Goal: Task Accomplishment & Management: Manage account settings

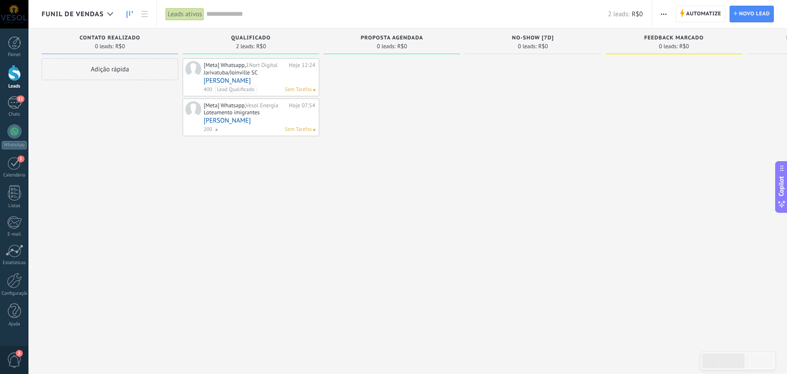
click at [222, 80] on link "[PERSON_NAME]" at bounding box center [260, 80] width 112 height 7
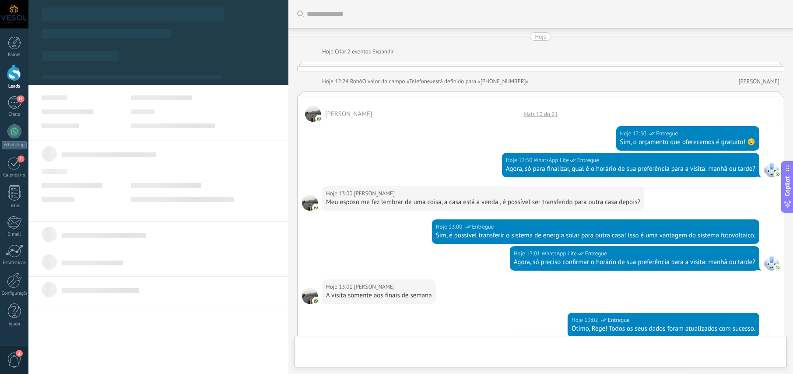
scroll to position [403, 0]
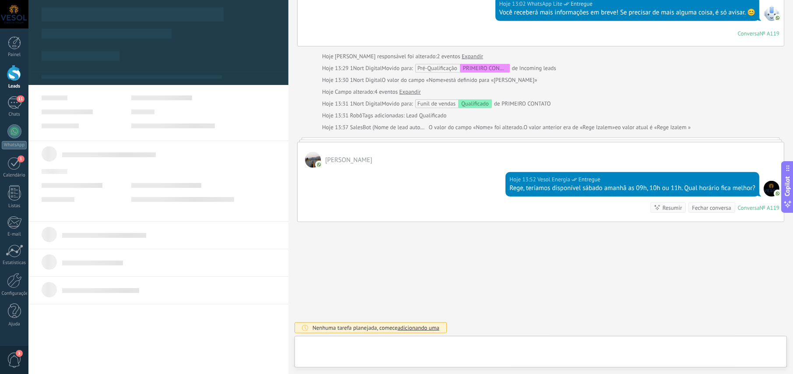
type textarea "**********"
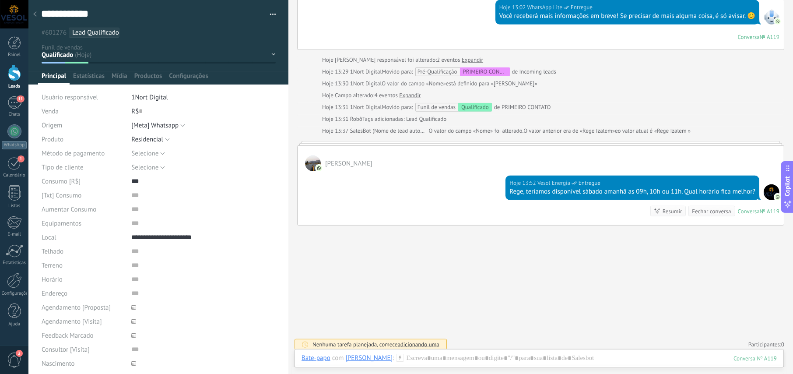
scroll to position [436, 0]
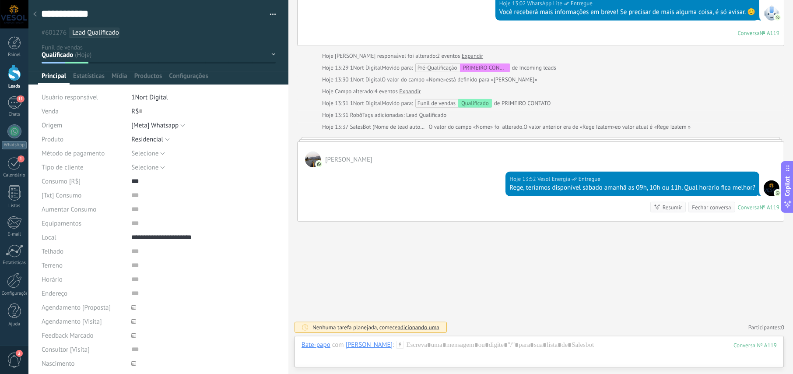
click at [395, 182] on div "Hoje 13:52 Vesol Energia Entregue Rege, teríamos disponível sábado amanhã as 09…" at bounding box center [541, 194] width 486 height 54
click at [328, 153] on div "[PERSON_NAME]" at bounding box center [541, 154] width 486 height 25
click at [335, 159] on span "[PERSON_NAME]" at bounding box center [348, 159] width 47 height 8
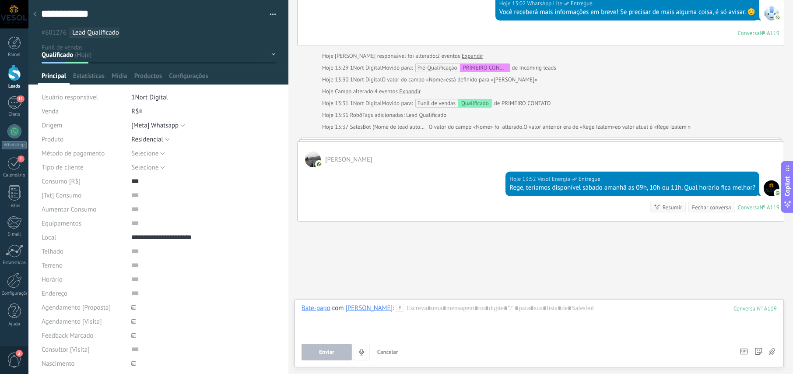
click at [340, 142] on div "[PERSON_NAME]" at bounding box center [541, 154] width 486 height 25
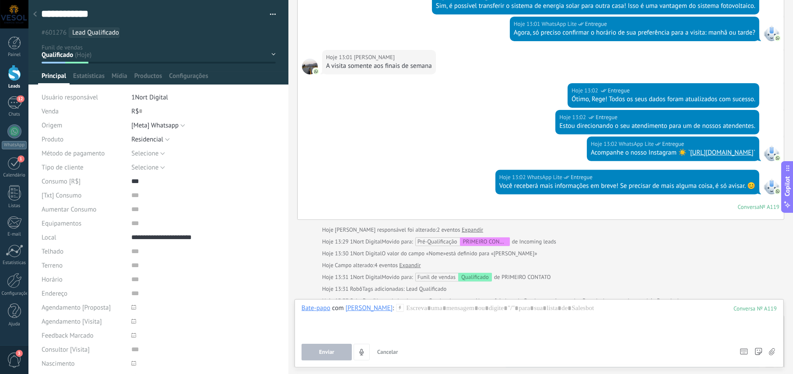
scroll to position [394, 0]
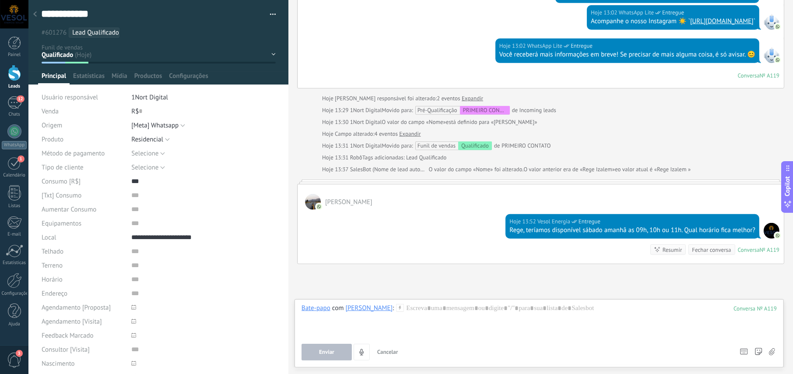
click at [344, 202] on span "[PERSON_NAME]" at bounding box center [348, 202] width 47 height 8
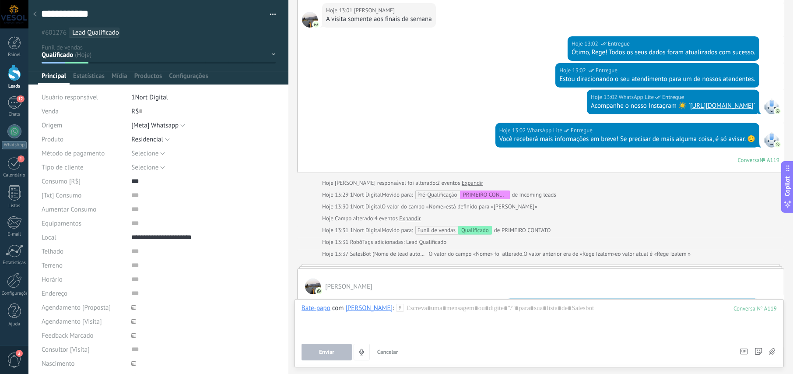
scroll to position [306, 0]
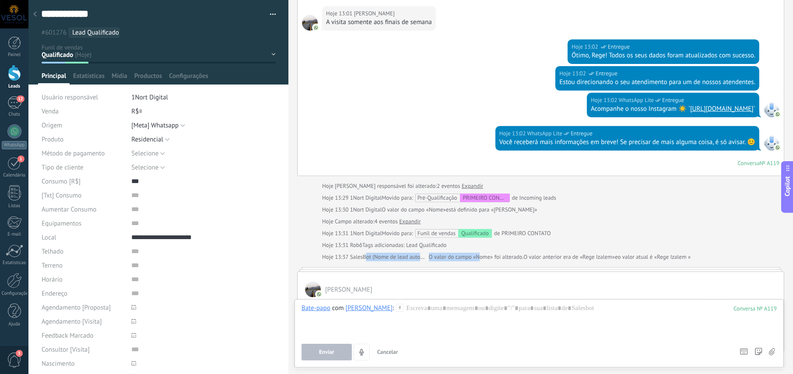
drag, startPoint x: 366, startPoint y: 255, endPoint x: 479, endPoint y: 256, distance: 112.5
click at [479, 256] on div "Hoje 13:37 SalesBot (Nome de lead automático) O valor do campo «Nome» foi alter…" at bounding box center [506, 257] width 369 height 9
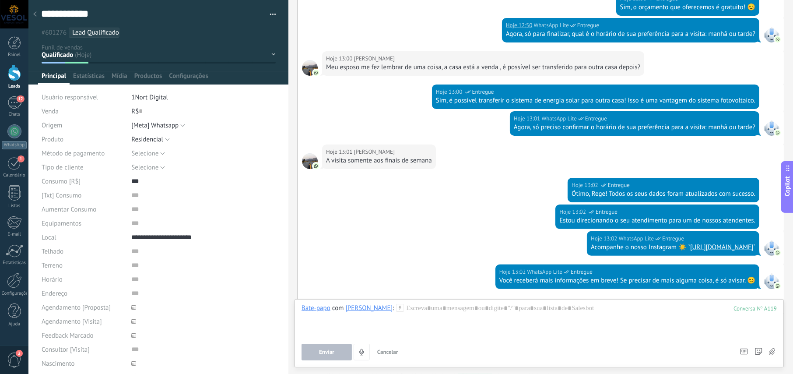
scroll to position [219, 0]
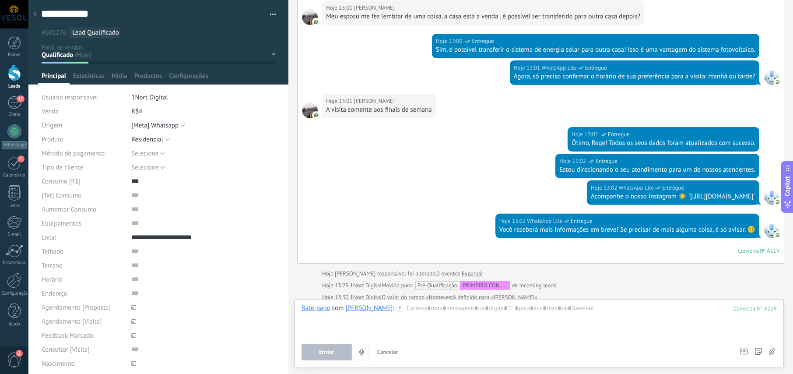
click at [0, 0] on div "Contato realizado Qualificado proposta agendada No-show [7D] feedback marcado n…" at bounding box center [0, 0] width 0 height 0
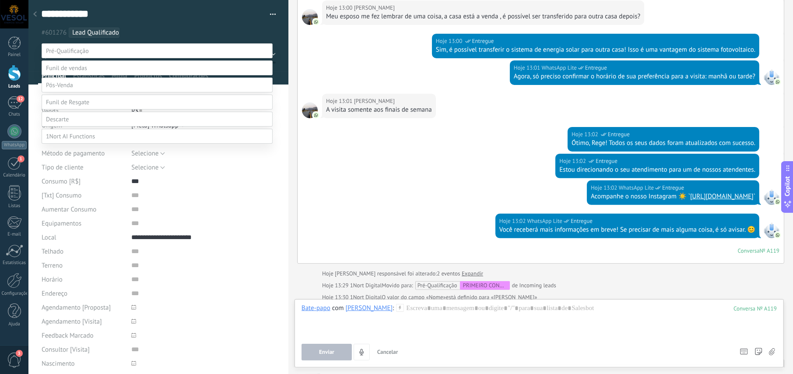
scroll to position [17, 0]
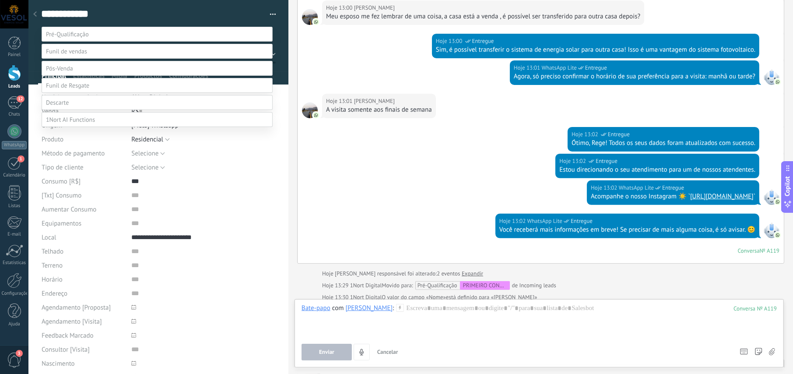
click at [137, 13] on div at bounding box center [410, 170] width 765 height 374
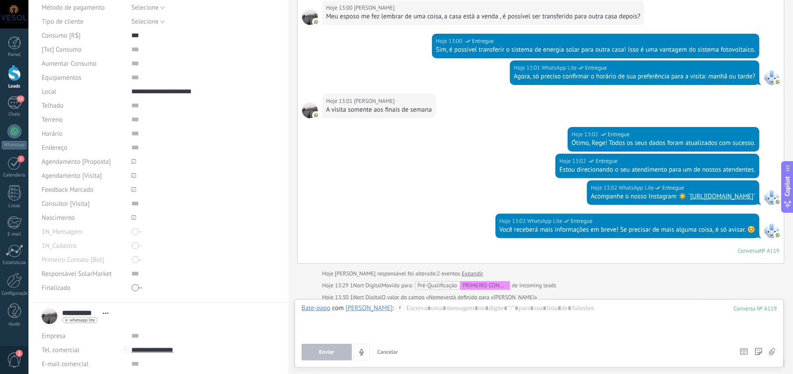
scroll to position [130, 0]
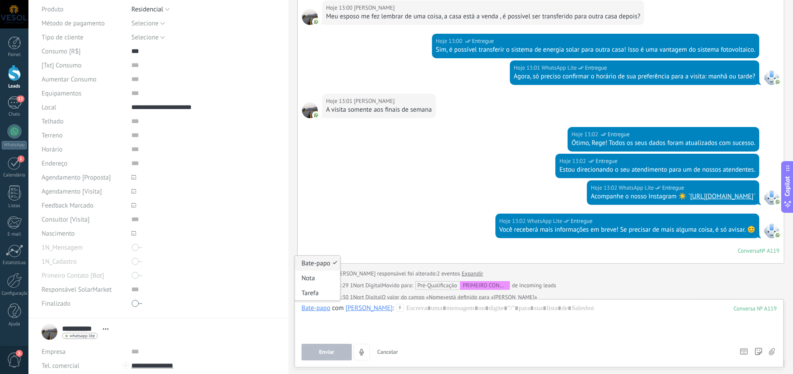
click at [319, 309] on div "Bate-papo" at bounding box center [316, 308] width 29 height 8
click at [311, 277] on div "Nota" at bounding box center [317, 277] width 45 height 15
click at [344, 315] on div at bounding box center [539, 320] width 475 height 33
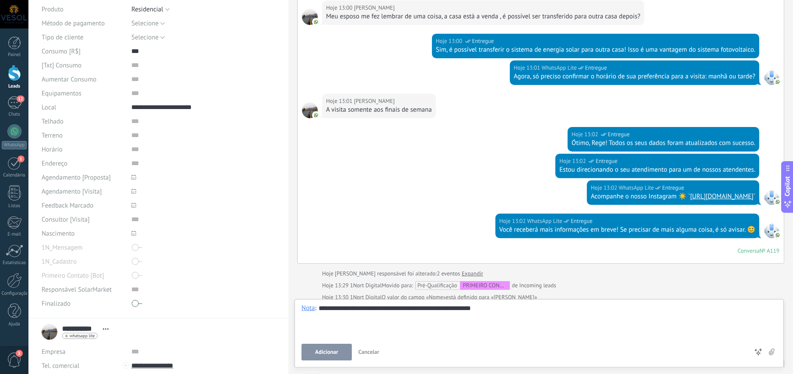
click at [322, 349] on span "Adicionar" at bounding box center [326, 352] width 23 height 6
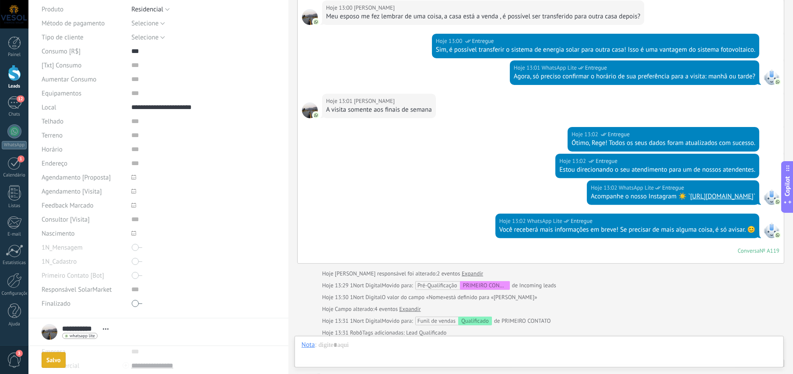
scroll to position [474, 0]
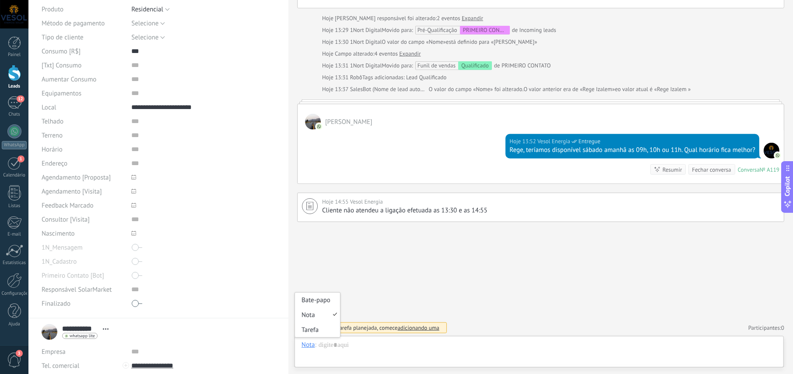
click at [306, 345] on div "Nota" at bounding box center [309, 345] width 14 height 8
click at [317, 303] on div "Bate-papo" at bounding box center [317, 299] width 45 height 15
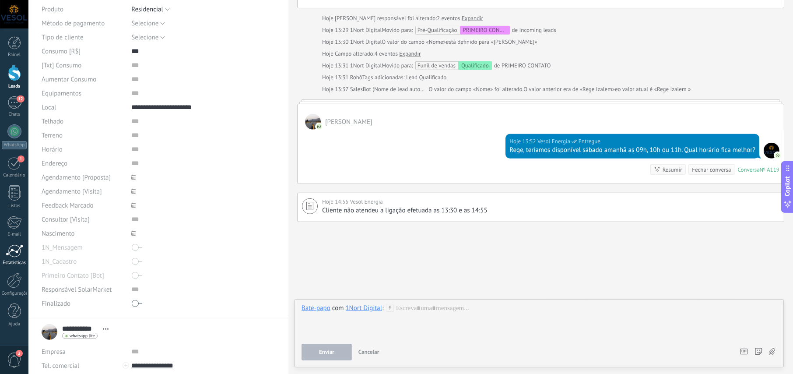
click at [14, 249] on div at bounding box center [15, 250] width 18 height 13
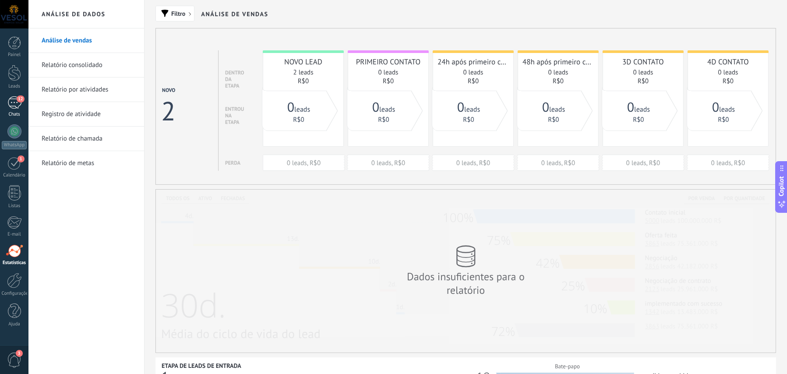
click at [7, 101] on div "12" at bounding box center [14, 102] width 14 height 13
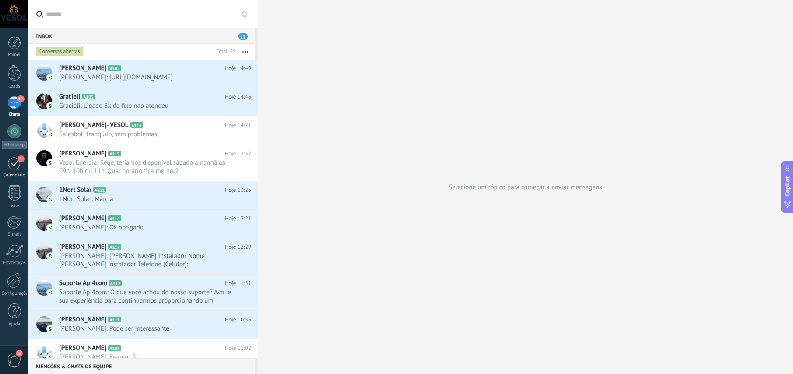
click at [16, 165] on div "1" at bounding box center [14, 163] width 14 height 14
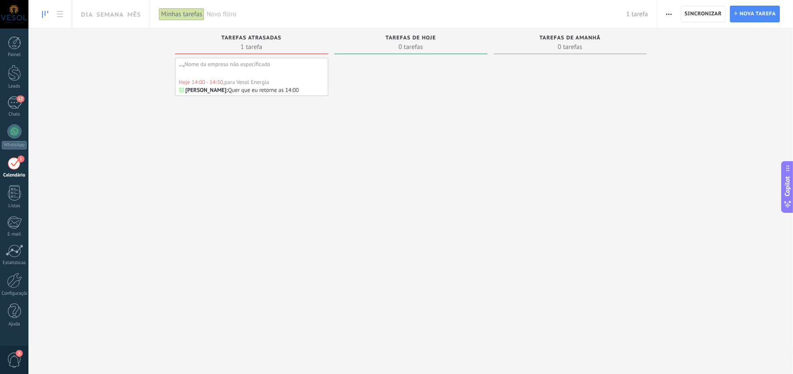
click at [283, 79] on div "Hoje 14:00 - 14:30, para Vesol Energia" at bounding box center [251, 81] width 145 height 7
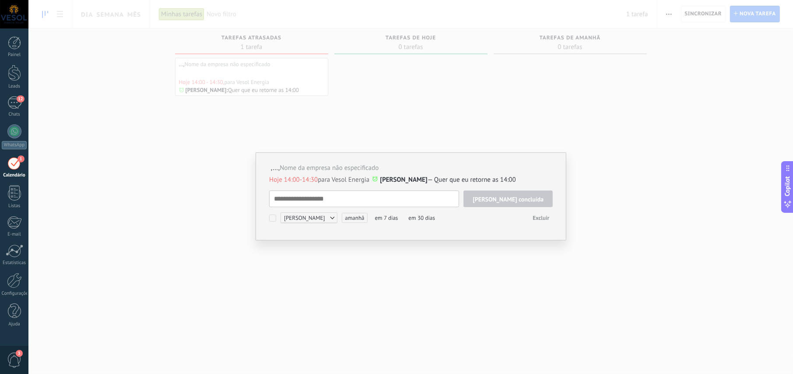
click at [364, 199] on textarea at bounding box center [364, 198] width 190 height 17
click at [526, 197] on span "[PERSON_NAME] concluída" at bounding box center [508, 199] width 71 height 6
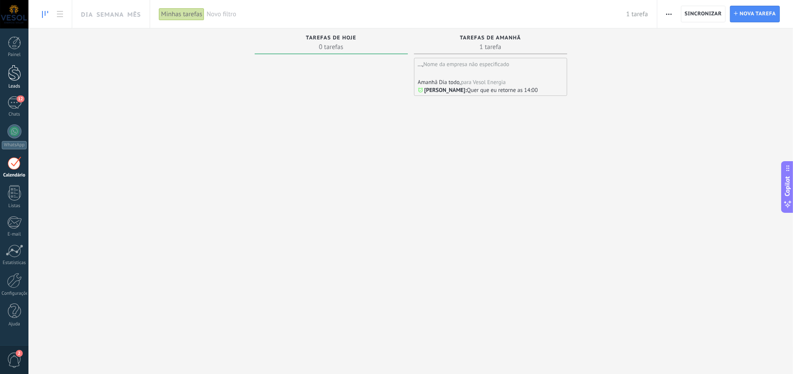
click at [10, 76] on div at bounding box center [14, 73] width 13 height 16
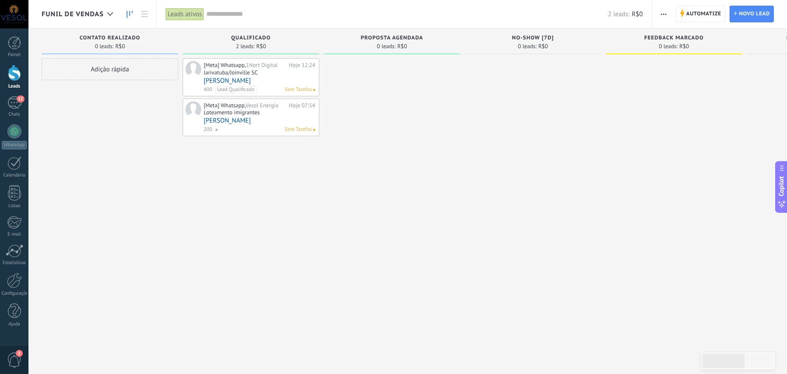
click at [240, 114] on div "Loteamento imigrantes" at bounding box center [232, 112] width 56 height 7
click at [230, 122] on link "[PERSON_NAME]" at bounding box center [260, 120] width 112 height 7
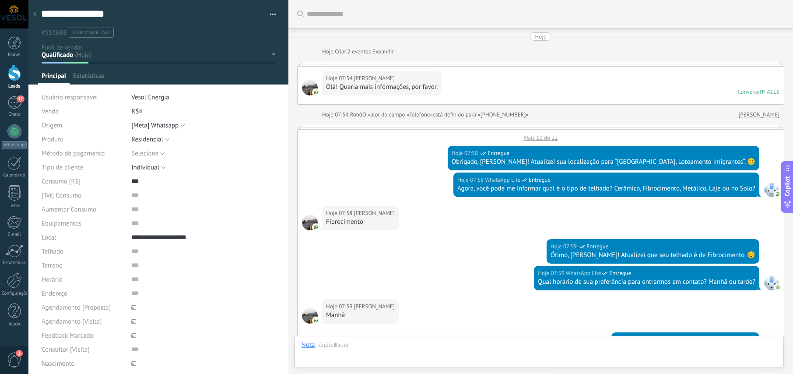
type textarea "**********"
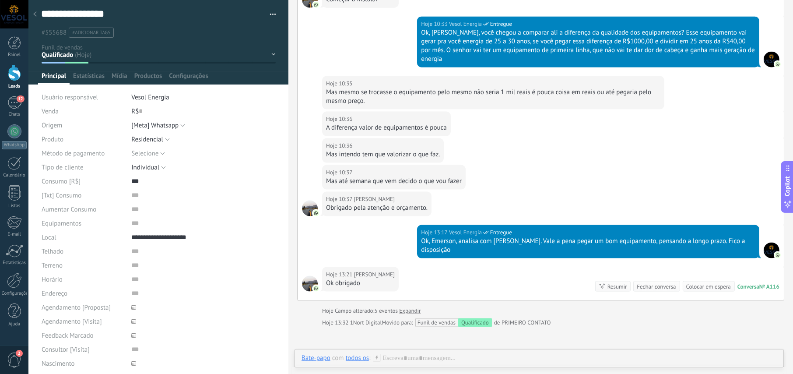
scroll to position [1143, 0]
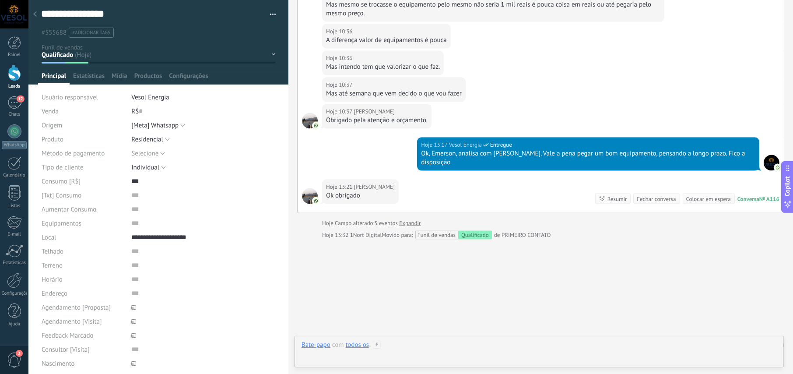
click at [408, 348] on div at bounding box center [539, 354] width 475 height 26
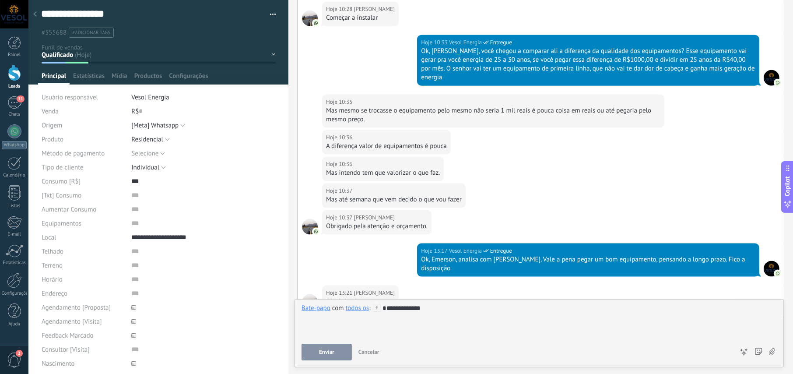
scroll to position [1012, 0]
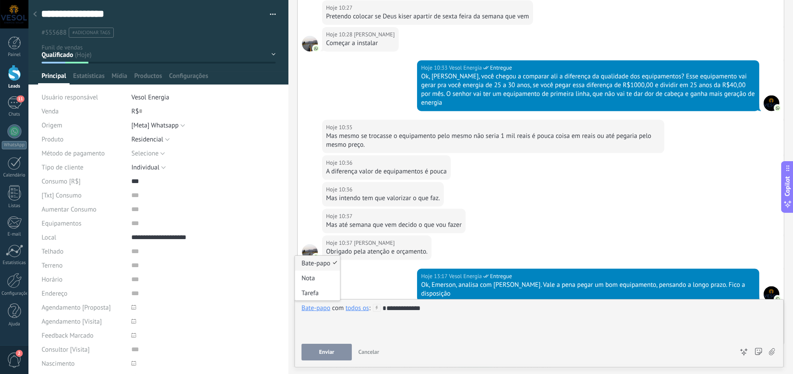
click at [321, 306] on div "Bate-papo" at bounding box center [316, 308] width 29 height 8
click at [318, 279] on div "Nota" at bounding box center [317, 277] width 45 height 15
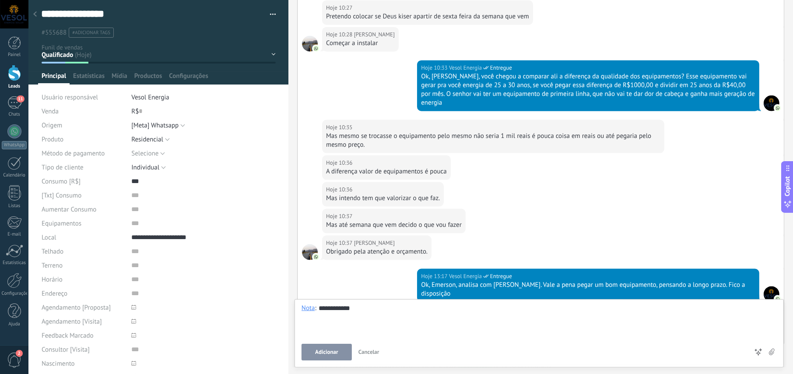
click at [365, 307] on div "**********" at bounding box center [539, 320] width 475 height 33
drag, startPoint x: 367, startPoint y: 308, endPoint x: 309, endPoint y: 307, distance: 58.2
click at [309, 307] on div "**********" at bounding box center [539, 320] width 475 height 33
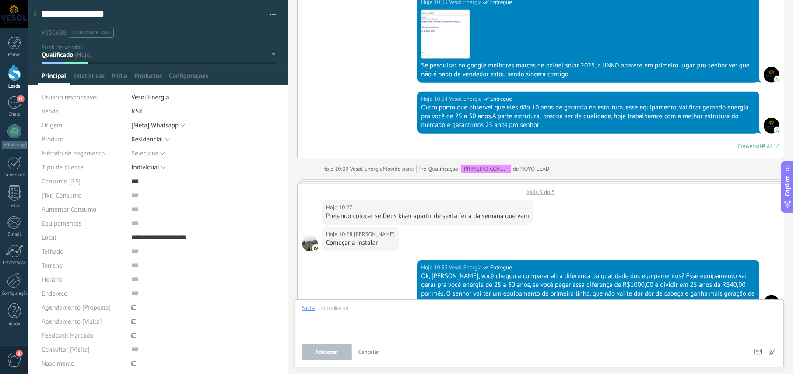
scroll to position [793, 0]
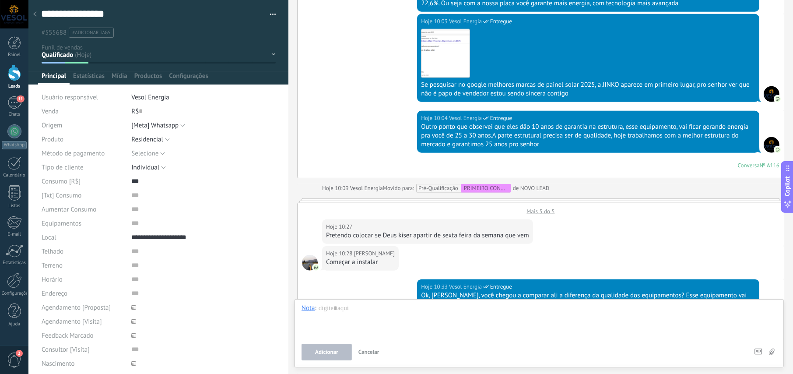
click at [546, 208] on div "Mais 5 do 5" at bounding box center [541, 209] width 486 height 12
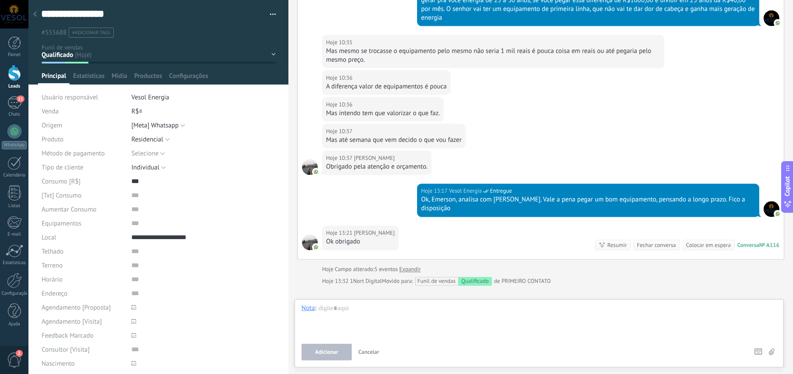
scroll to position [1376, 0]
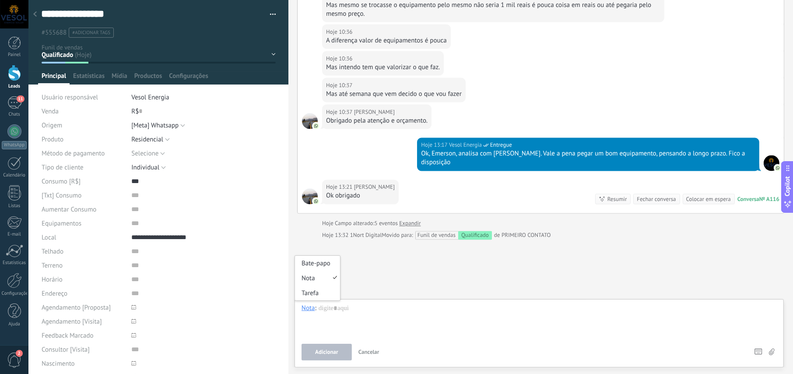
click at [308, 309] on div "Nota" at bounding box center [309, 308] width 14 height 8
click at [311, 309] on div "Nota" at bounding box center [309, 308] width 14 height 8
click at [319, 263] on div "Bate-papo" at bounding box center [317, 263] width 45 height 15
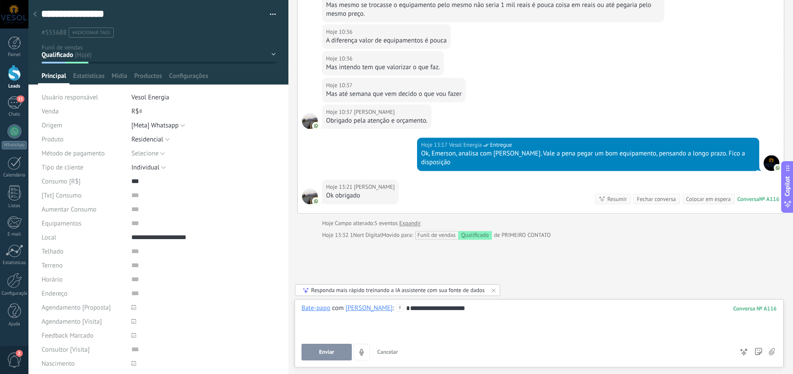
click at [492, 307] on div "**********" at bounding box center [539, 320] width 475 height 33
